Goal: Task Accomplishment & Management: Manage account settings

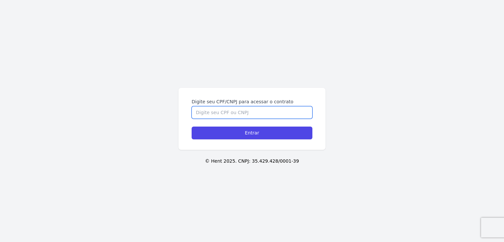
click at [227, 113] on input "Digite seu CPF/CNPJ para acessar o contrato" at bounding box center [252, 112] width 121 height 12
type input "13965302400"
click at [192, 127] on input "Entrar" at bounding box center [252, 133] width 121 height 13
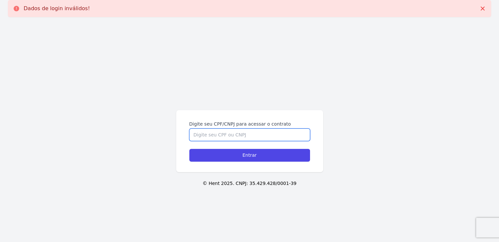
click at [227, 133] on input "Digite seu CPF/CNPJ para acessar o contrato" at bounding box center [249, 135] width 121 height 12
type input "13965302400"
click at [189, 149] on input "Entrar" at bounding box center [249, 155] width 121 height 13
click at [229, 137] on input "Digite seu CPF/CNPJ para acessar o contrato" at bounding box center [249, 135] width 121 height 12
type input "13965302400"
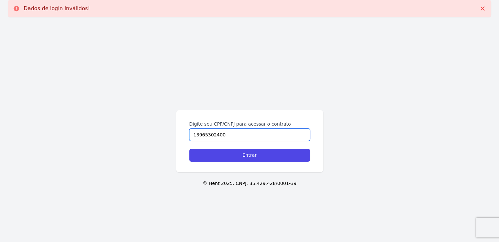
click at [189, 149] on input "Entrar" at bounding box center [249, 155] width 121 height 13
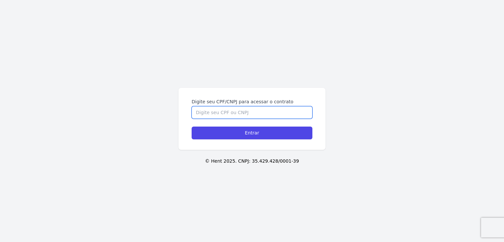
click at [240, 110] on input "Digite seu CPF/CNPJ para acessar o contrato" at bounding box center [252, 112] width 121 height 12
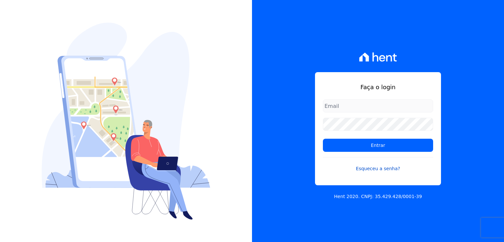
click at [368, 166] on link "Esqueceu a senha?" at bounding box center [378, 164] width 110 height 15
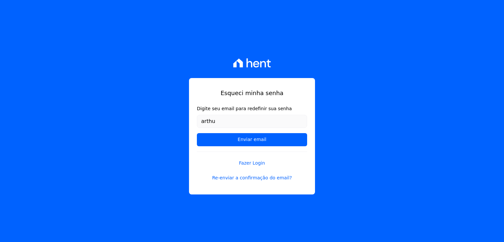
type input "[EMAIL_ADDRESS][DOMAIN_NAME]"
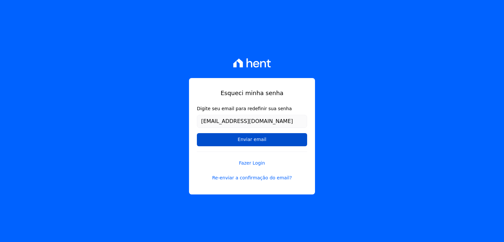
click at [277, 141] on input "Enviar email" at bounding box center [252, 139] width 110 height 13
click at [226, 141] on input "Enviar email" at bounding box center [252, 139] width 110 height 13
click at [250, 139] on input "Enviar email" at bounding box center [252, 139] width 110 height 13
click at [249, 180] on link "Re-enviar a confirmação do email?" at bounding box center [252, 177] width 110 height 7
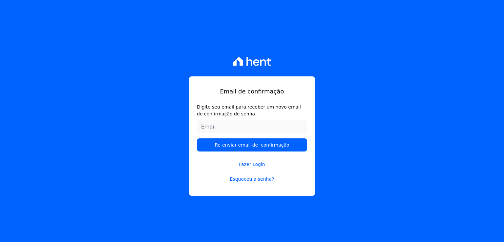
click at [235, 121] on input "Digite seu email para receber um novo email de confirmação de senha" at bounding box center [252, 126] width 110 height 13
type input "arthurlima4023@gmail.com"
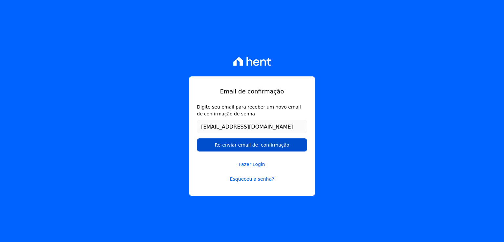
click at [234, 148] on input "Re-enviar email de confirmação" at bounding box center [252, 144] width 110 height 13
click at [224, 148] on input "Re-enviar email de confirmação" at bounding box center [252, 144] width 110 height 13
drag, startPoint x: 224, startPoint y: 148, endPoint x: 209, endPoint y: 143, distance: 15.8
click at [209, 143] on input "Re-enviar email de confirmação" at bounding box center [252, 144] width 110 height 13
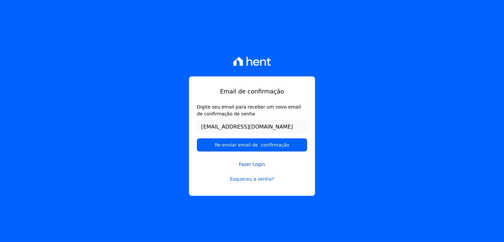
click at [235, 166] on link "Fazer Login" at bounding box center [252, 160] width 110 height 15
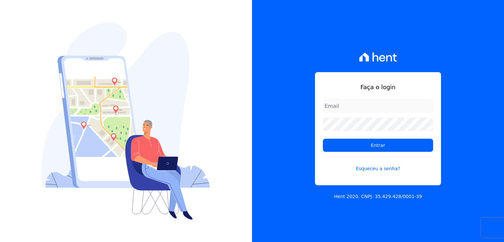
click at [235, 166] on div at bounding box center [126, 121] width 252 height 242
click at [347, 110] on input "email" at bounding box center [378, 105] width 110 height 13
type input "arthurlima4023@gmail.com"
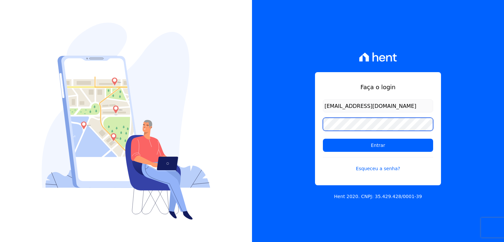
click at [323, 139] on input "Entrar" at bounding box center [378, 145] width 110 height 13
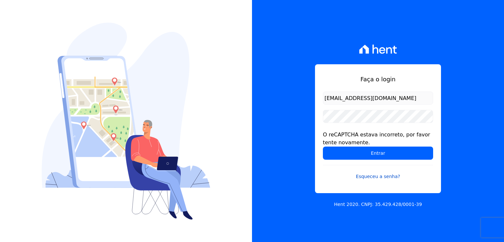
click at [371, 177] on link "Esqueceu a senha?" at bounding box center [378, 172] width 110 height 15
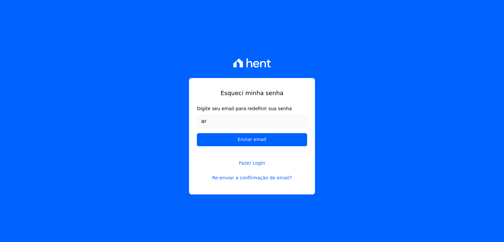
type input "arthurlima4023@gmail.com"
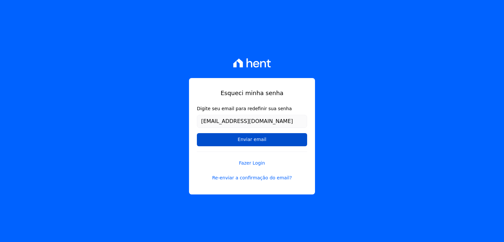
click at [197, 133] on input "Enviar email" at bounding box center [252, 139] width 110 height 13
click at [223, 142] on input "Enviar email" at bounding box center [252, 139] width 110 height 13
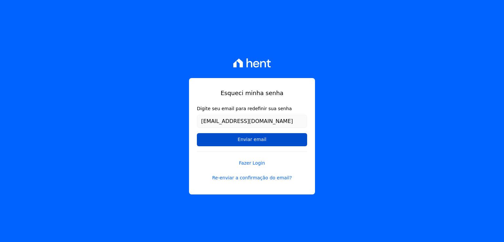
click at [223, 142] on input "Enviar email" at bounding box center [252, 139] width 110 height 13
click at [243, 62] on icon at bounding box center [238, 62] width 10 height 9
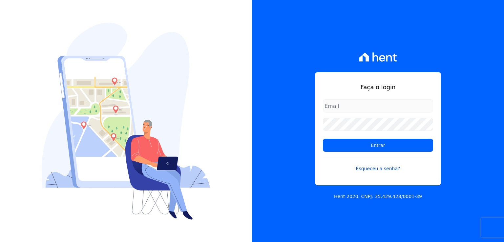
click at [369, 167] on link "Esqueceu a senha?" at bounding box center [378, 164] width 110 height 15
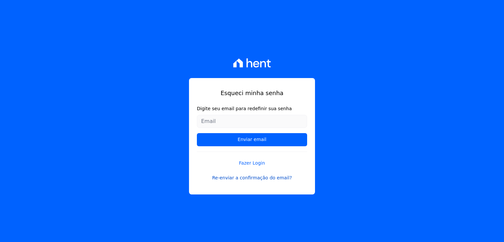
click at [257, 179] on link "Re-enviar a confirmação do email?" at bounding box center [252, 177] width 110 height 7
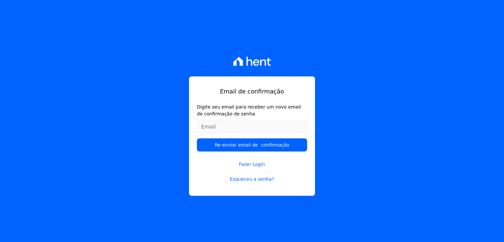
click at [238, 130] on input "Digite seu email para receber um novo email de confirmação de senha" at bounding box center [252, 126] width 110 height 13
type input "arthurlima4023@gmail.com"
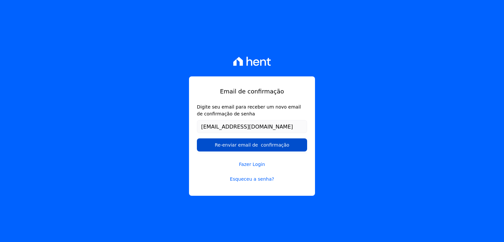
click at [197, 138] on input "Re-enviar email de confirmação" at bounding box center [252, 144] width 110 height 13
click at [242, 144] on input "Re-enviar email de confirmação" at bounding box center [252, 144] width 110 height 13
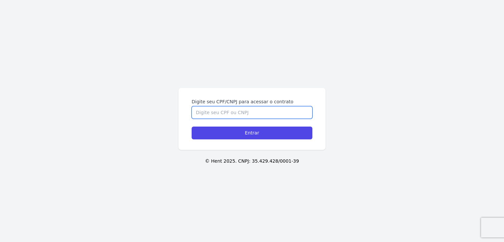
click at [266, 114] on input "Digite seu CPF/CNPJ para acessar o contrato" at bounding box center [252, 112] width 121 height 12
type input "13965302400"
click at [192, 127] on input "Entrar" at bounding box center [252, 133] width 121 height 13
